Goal: Information Seeking & Learning: Check status

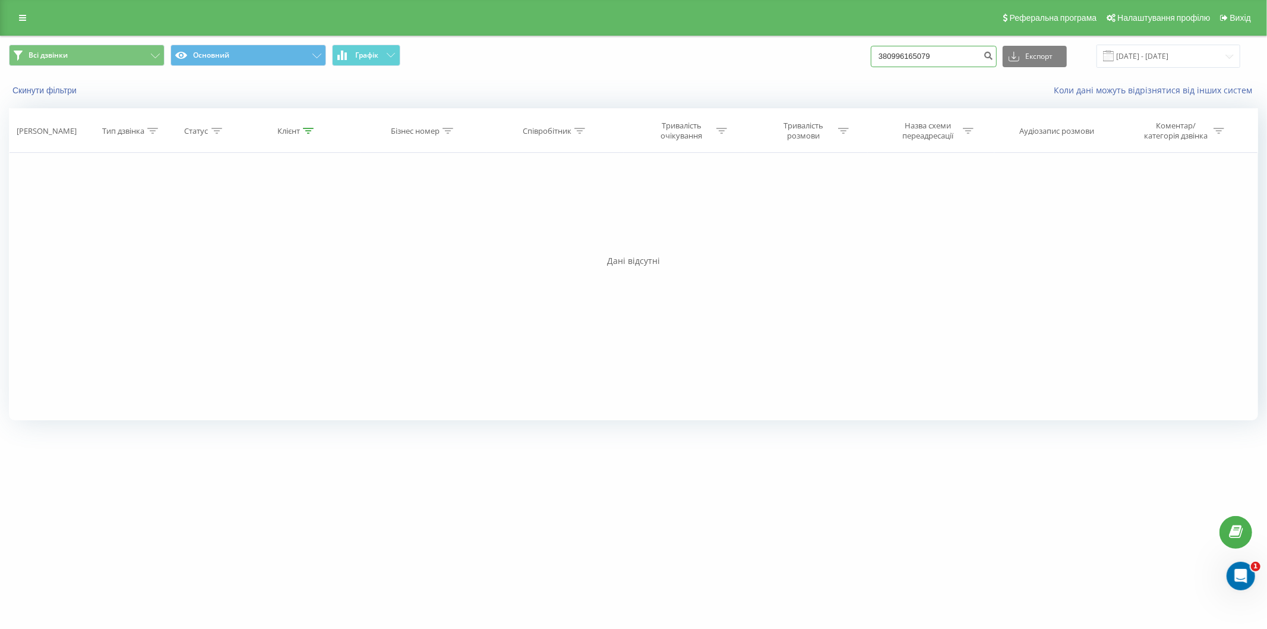
drag, startPoint x: 951, startPoint y: 52, endPoint x: 846, endPoint y: 62, distance: 105.6
click at [846, 62] on div "Всі дзвінки Основний Графік 380996165079 Експорт .csv .xls .xlsx 23.06.2025 - 2…" at bounding box center [633, 56] width 1249 height 23
paste input "0953615662"
type input "0953615662"
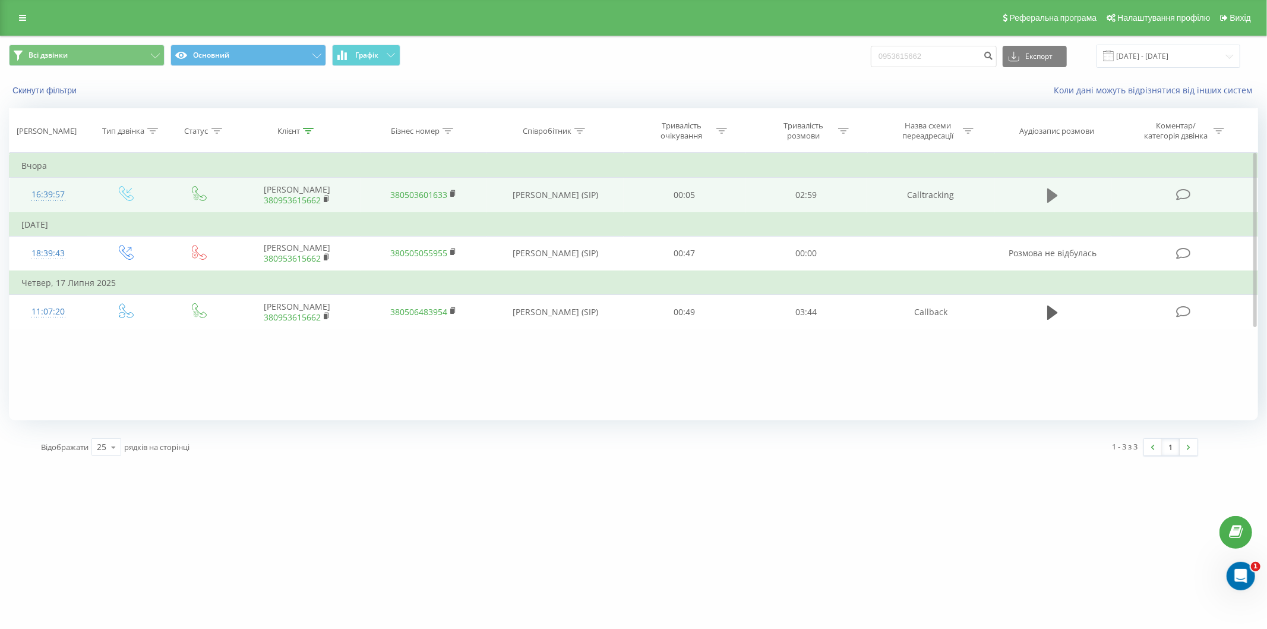
click at [1053, 192] on icon at bounding box center [1052, 195] width 11 height 14
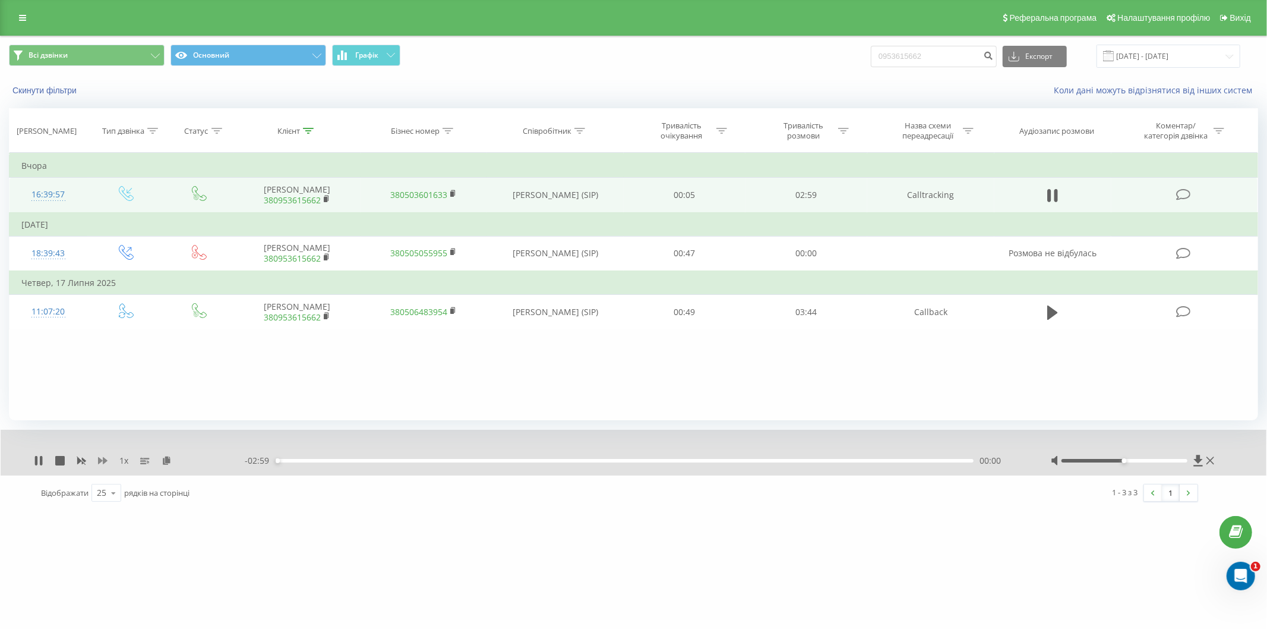
click at [98, 462] on icon at bounding box center [103, 460] width 10 height 7
click at [99, 464] on icon at bounding box center [103, 461] width 10 height 10
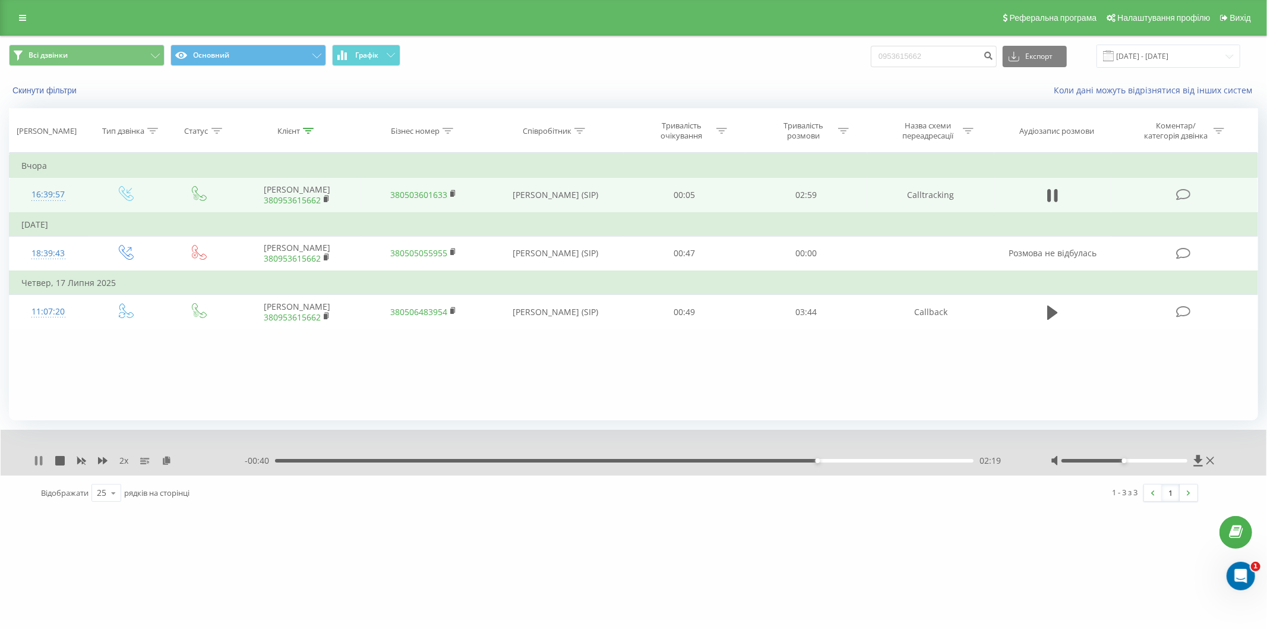
click at [37, 460] on icon at bounding box center [39, 461] width 10 height 10
